Goal: Task Accomplishment & Management: Manage account settings

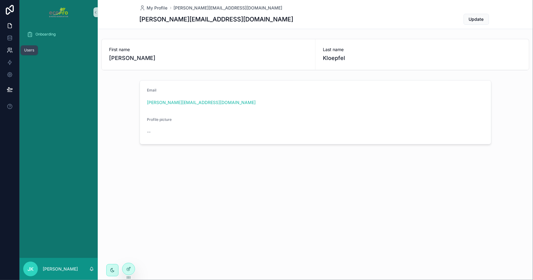
click at [8, 49] on icon at bounding box center [9, 49] width 2 height 2
